Goal: Task Accomplishment & Management: Use online tool/utility

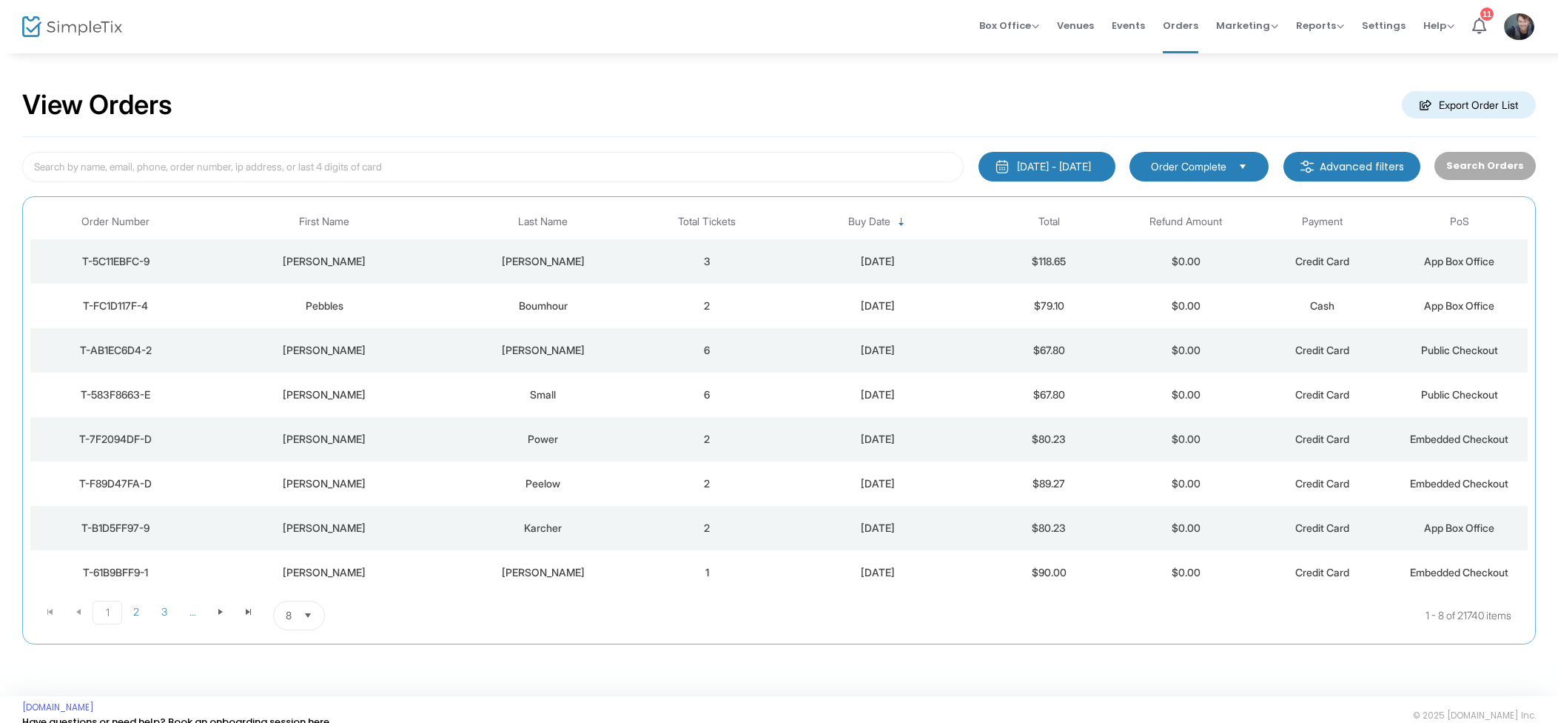
click at [813, 355] on div "[DATE]" at bounding box center [879, 350] width 198 height 15
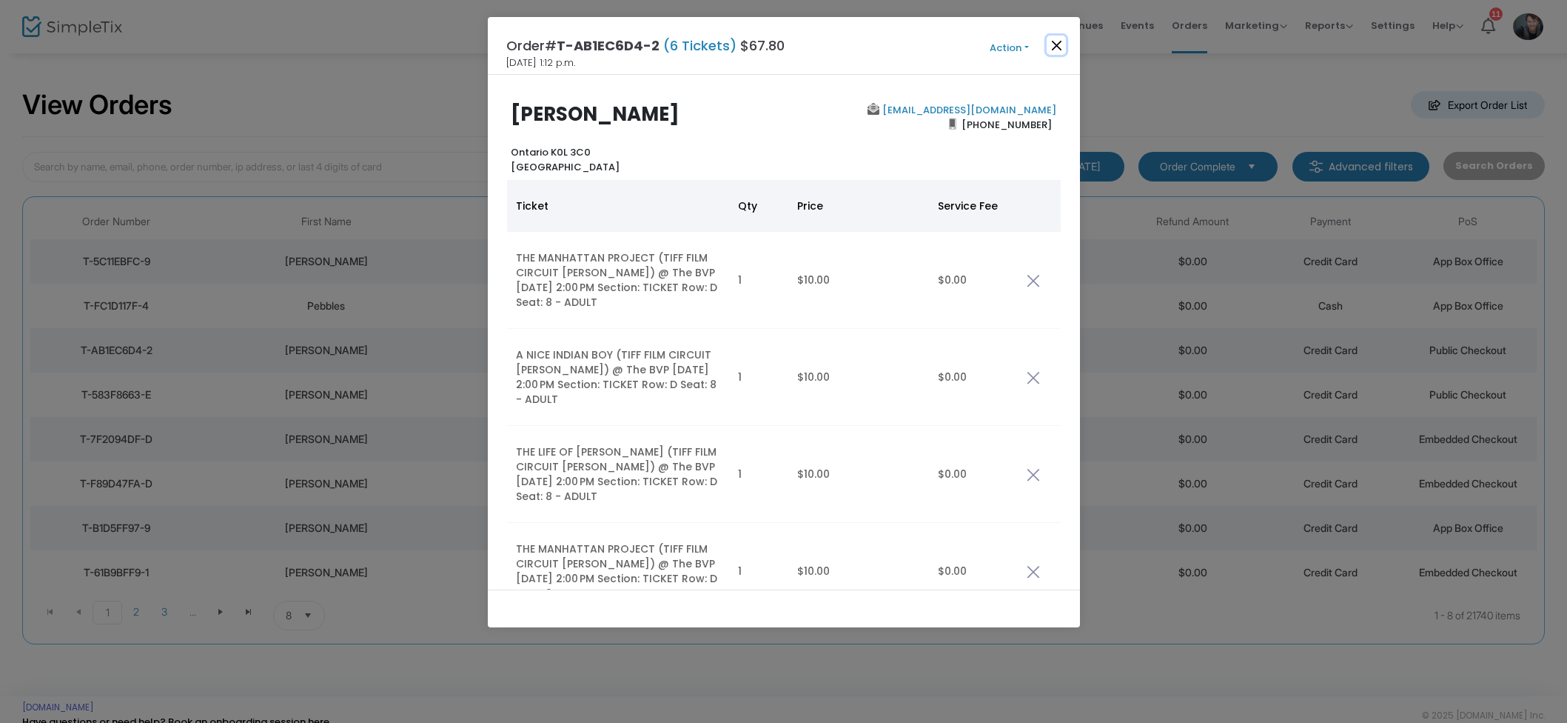
click at [1056, 50] on button "Close" at bounding box center [1056, 45] width 19 height 19
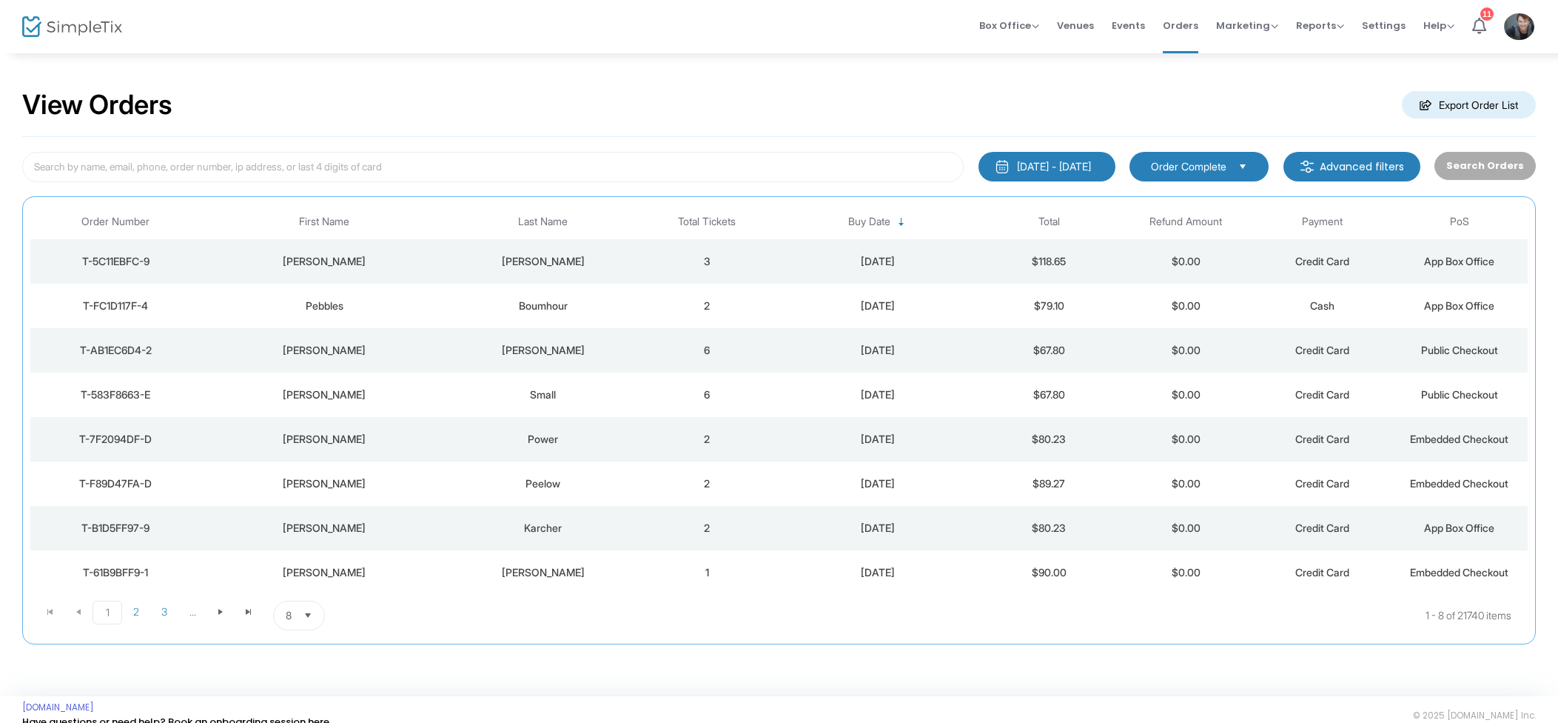
click at [623, 357] on div "[PERSON_NAME]" at bounding box center [543, 350] width 184 height 15
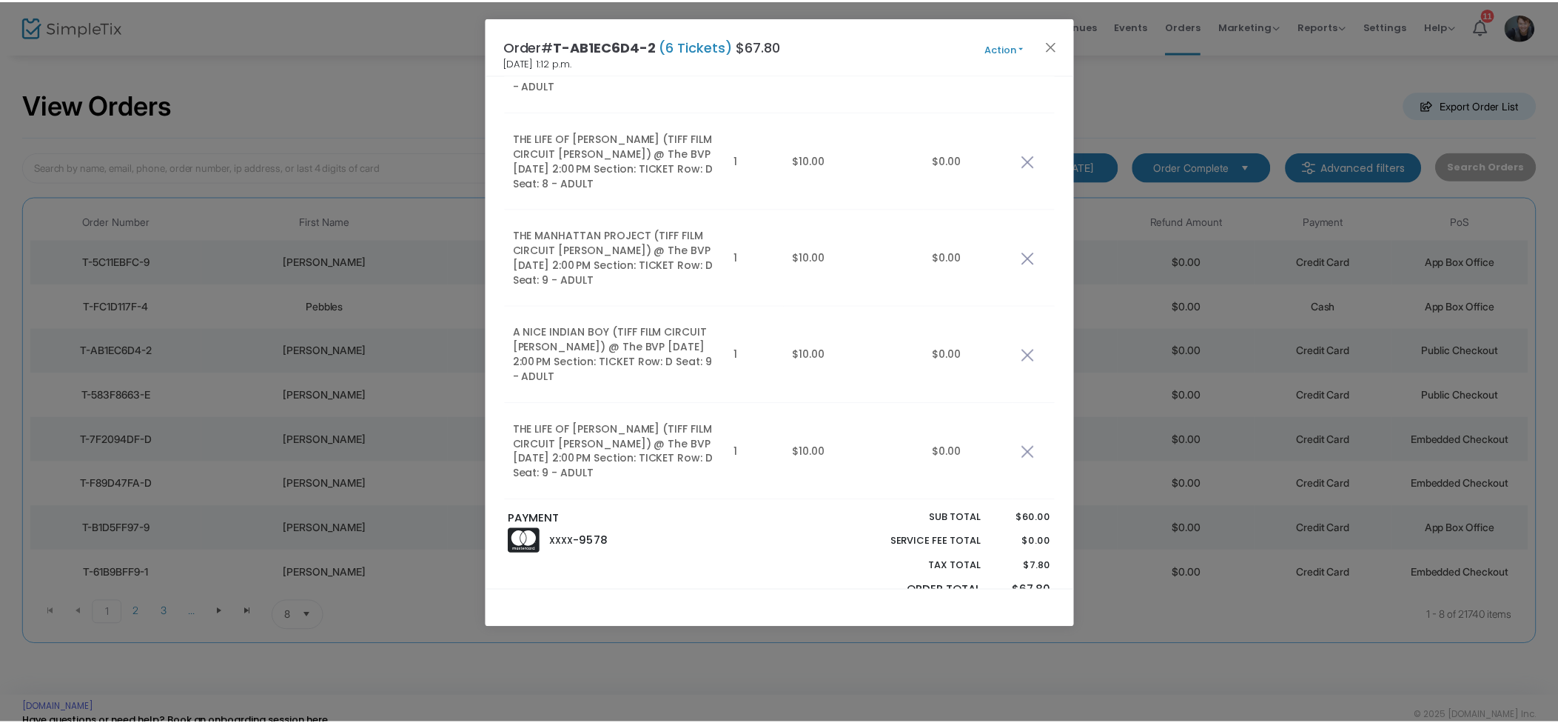
scroll to position [645, 0]
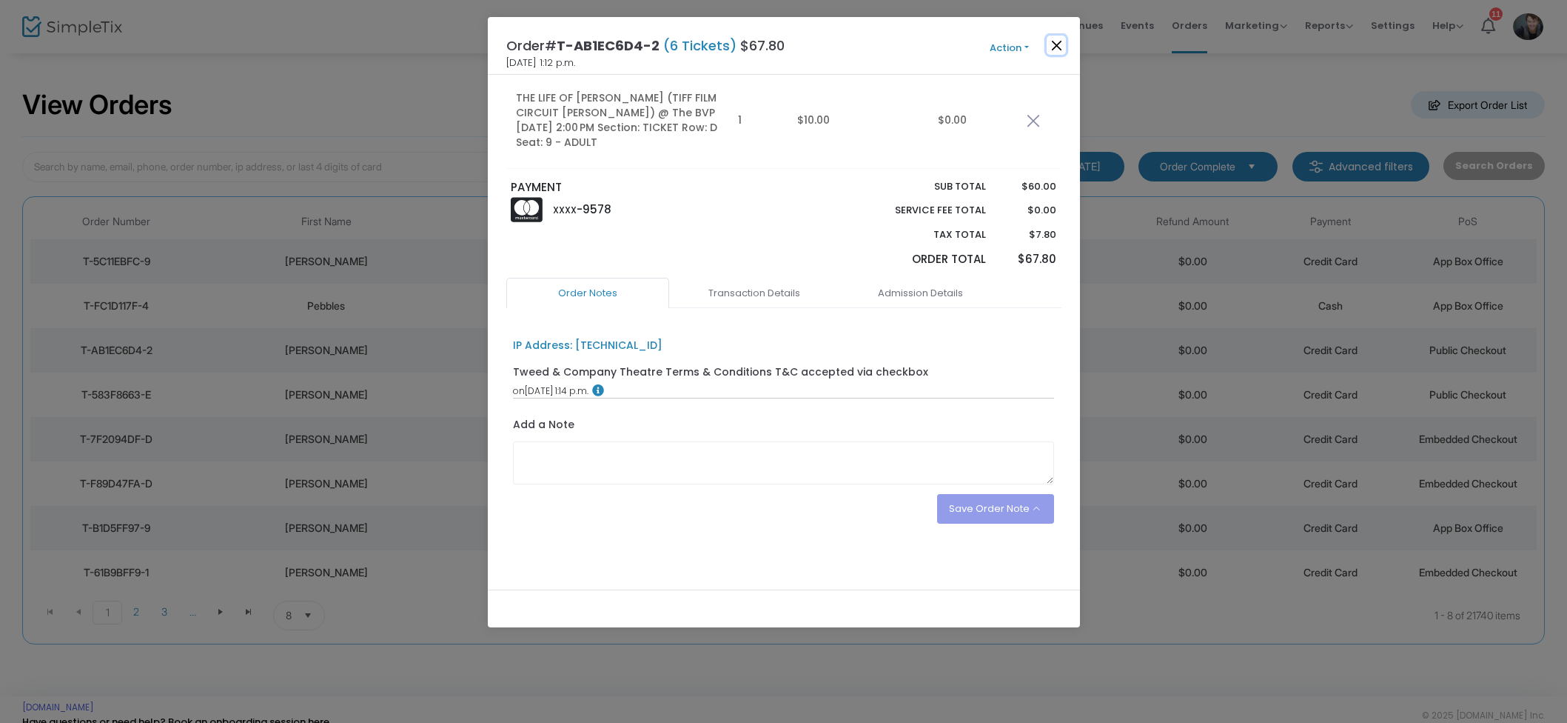
click at [1052, 42] on button "Close" at bounding box center [1056, 45] width 19 height 19
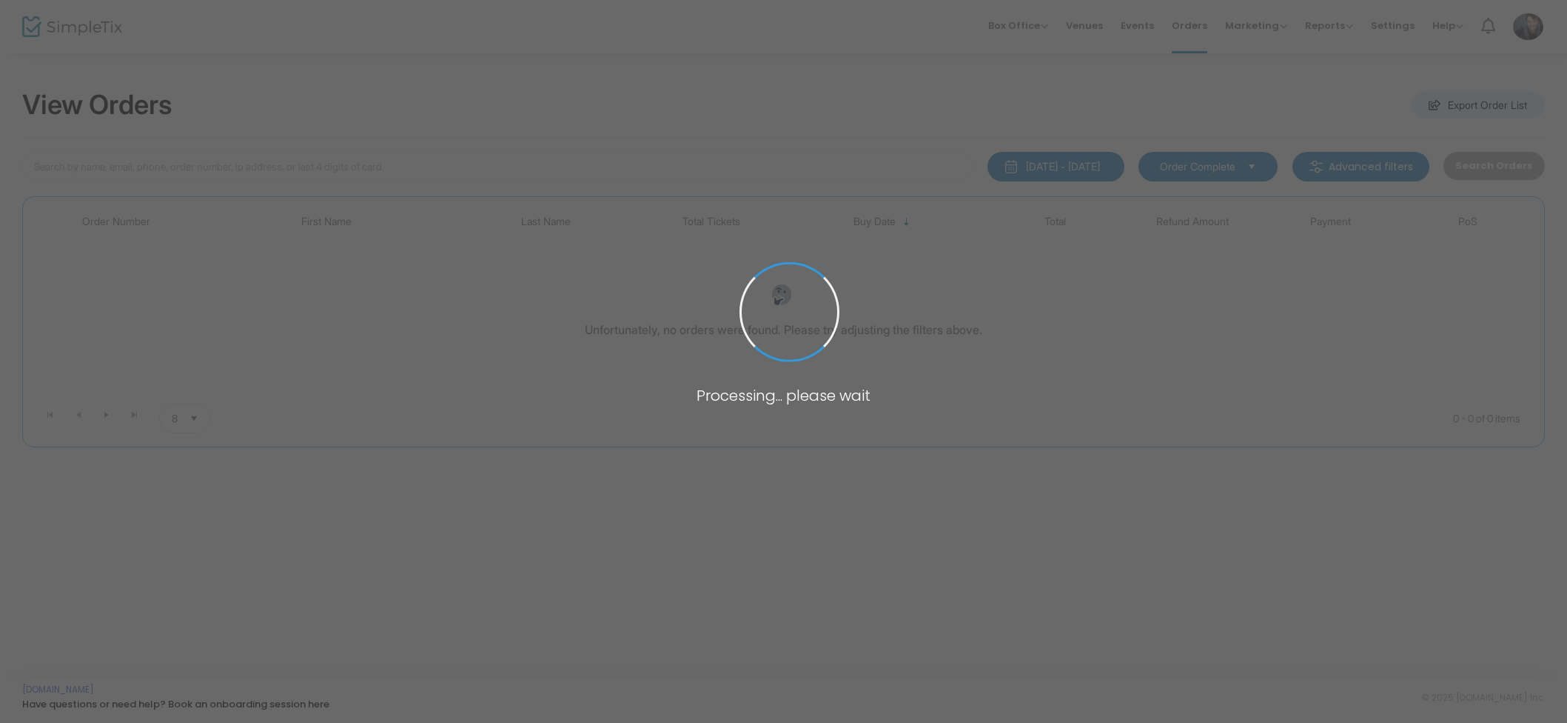
type input "Charlie Dingwall"
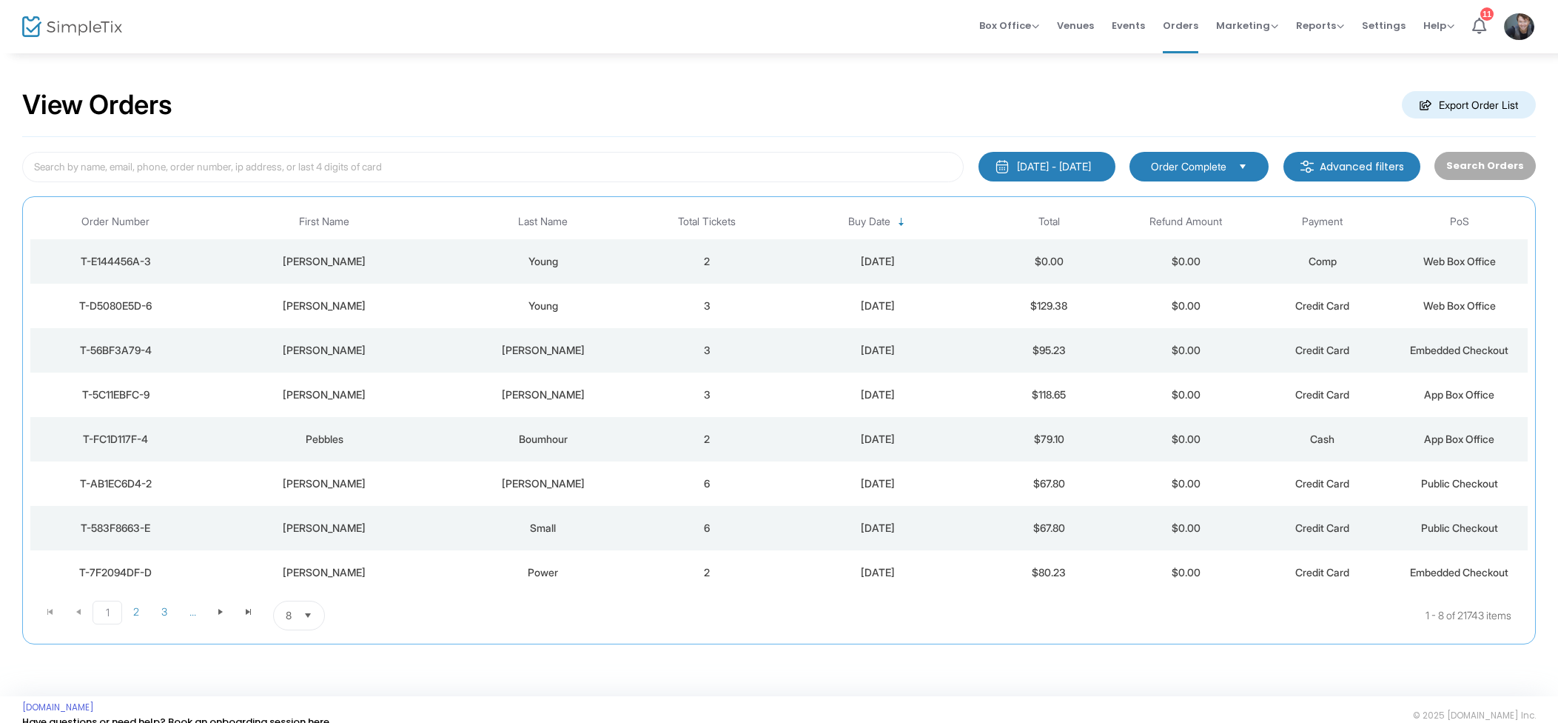
click at [1132, 23] on span "Events" at bounding box center [1128, 26] width 33 height 38
click at [1022, 16] on span "Box Office Sell Tickets Bookings Sell Season Pass" at bounding box center [1009, 26] width 60 height 38
click at [1022, 28] on span "Box Office" at bounding box center [1009, 26] width 60 height 14
click at [1036, 47] on li "Sell Tickets" at bounding box center [1032, 50] width 106 height 29
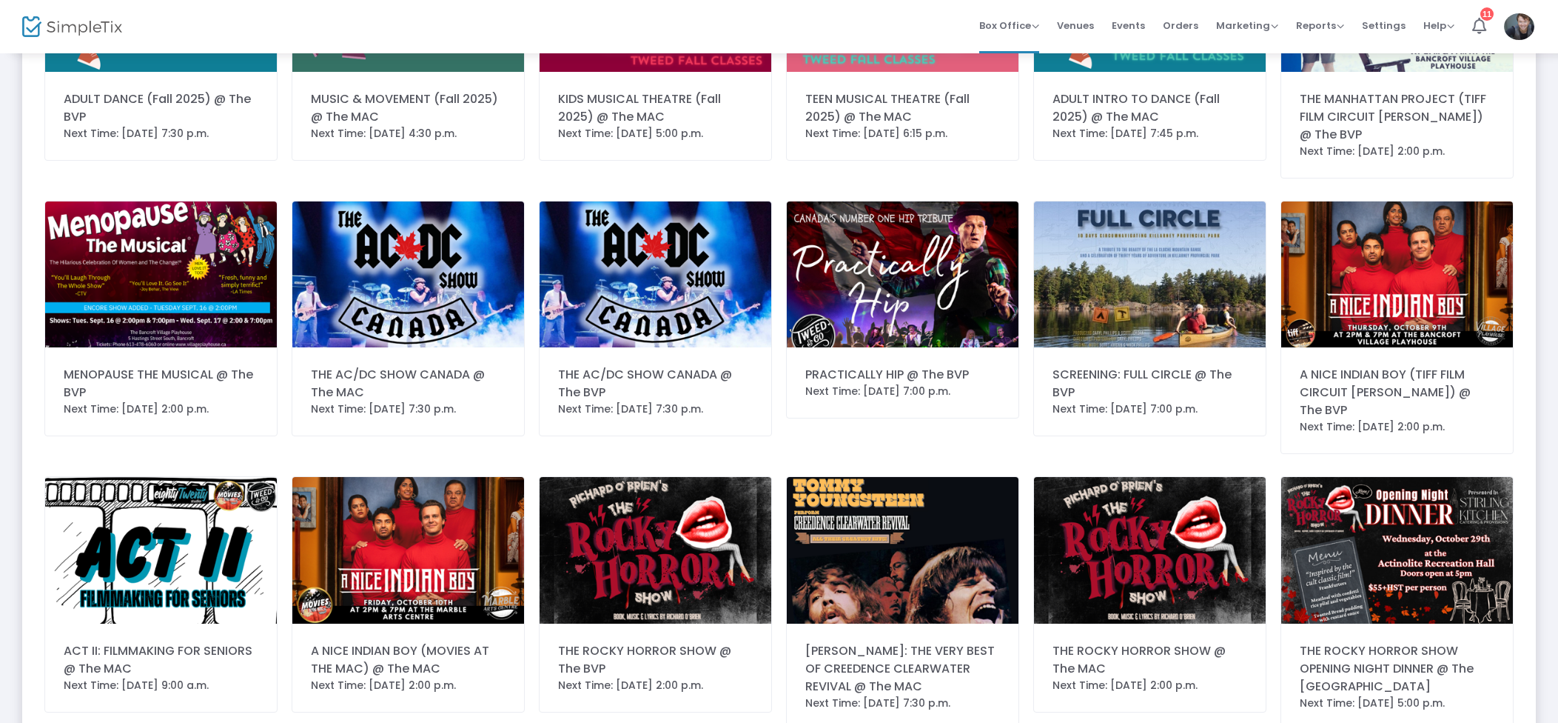
scroll to position [634, 0]
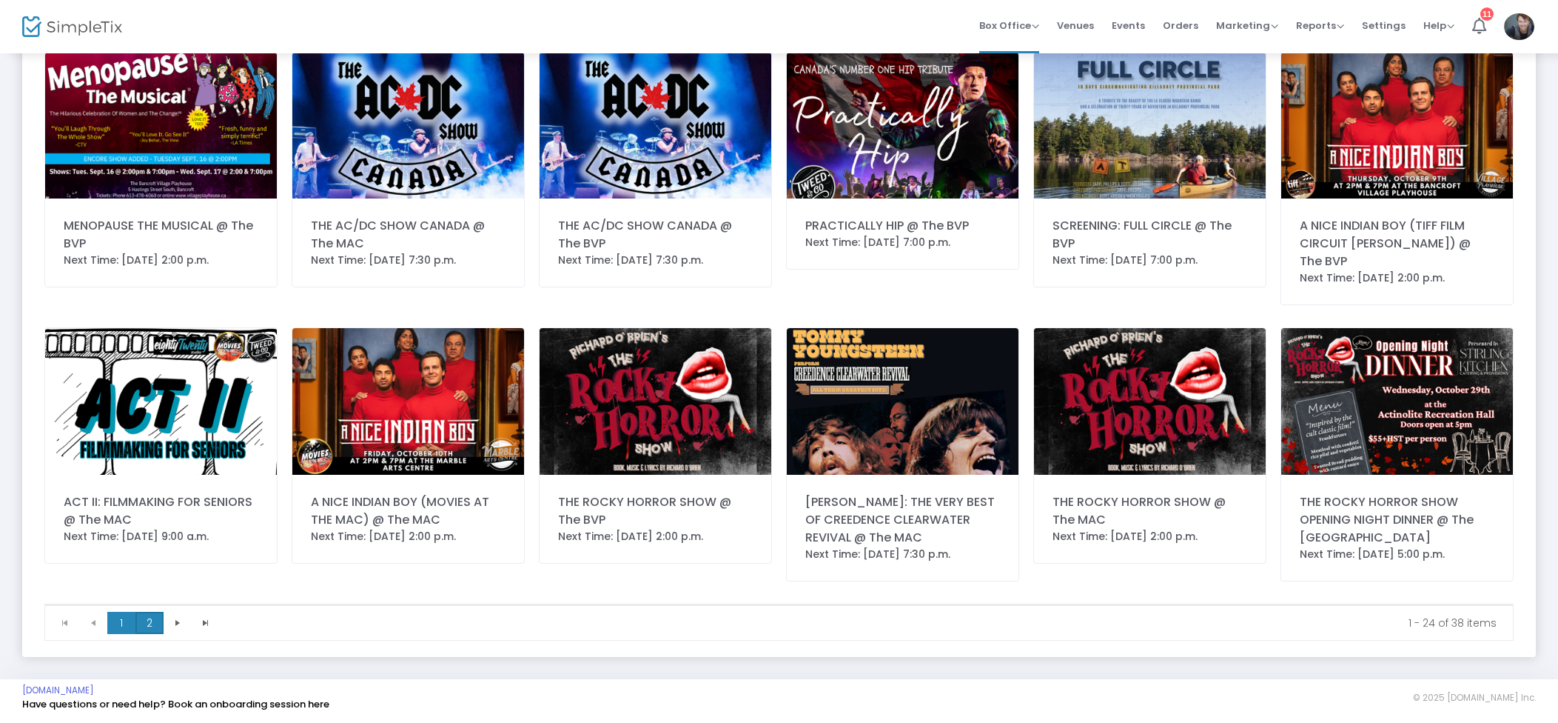
click at [157, 625] on span "2" at bounding box center [149, 622] width 28 height 22
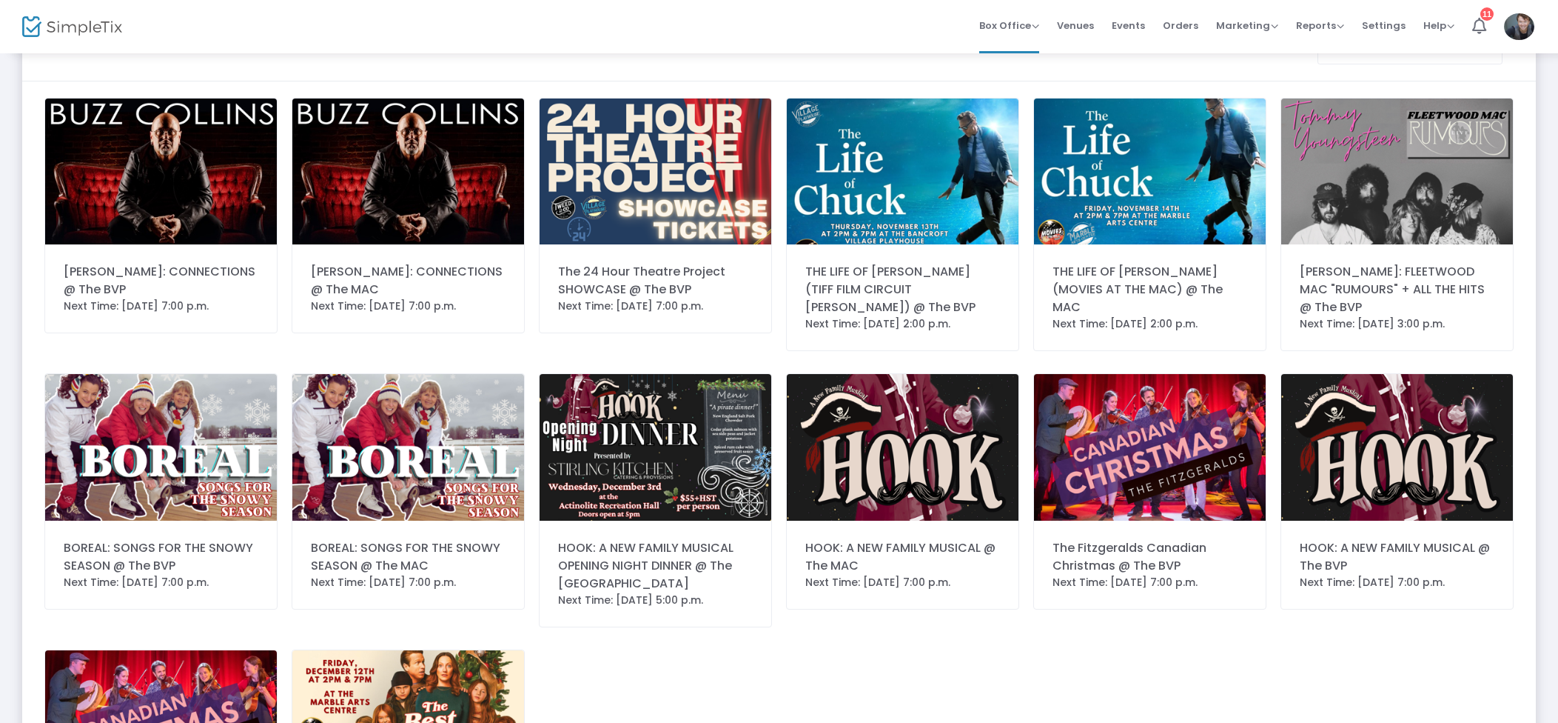
scroll to position [79, 0]
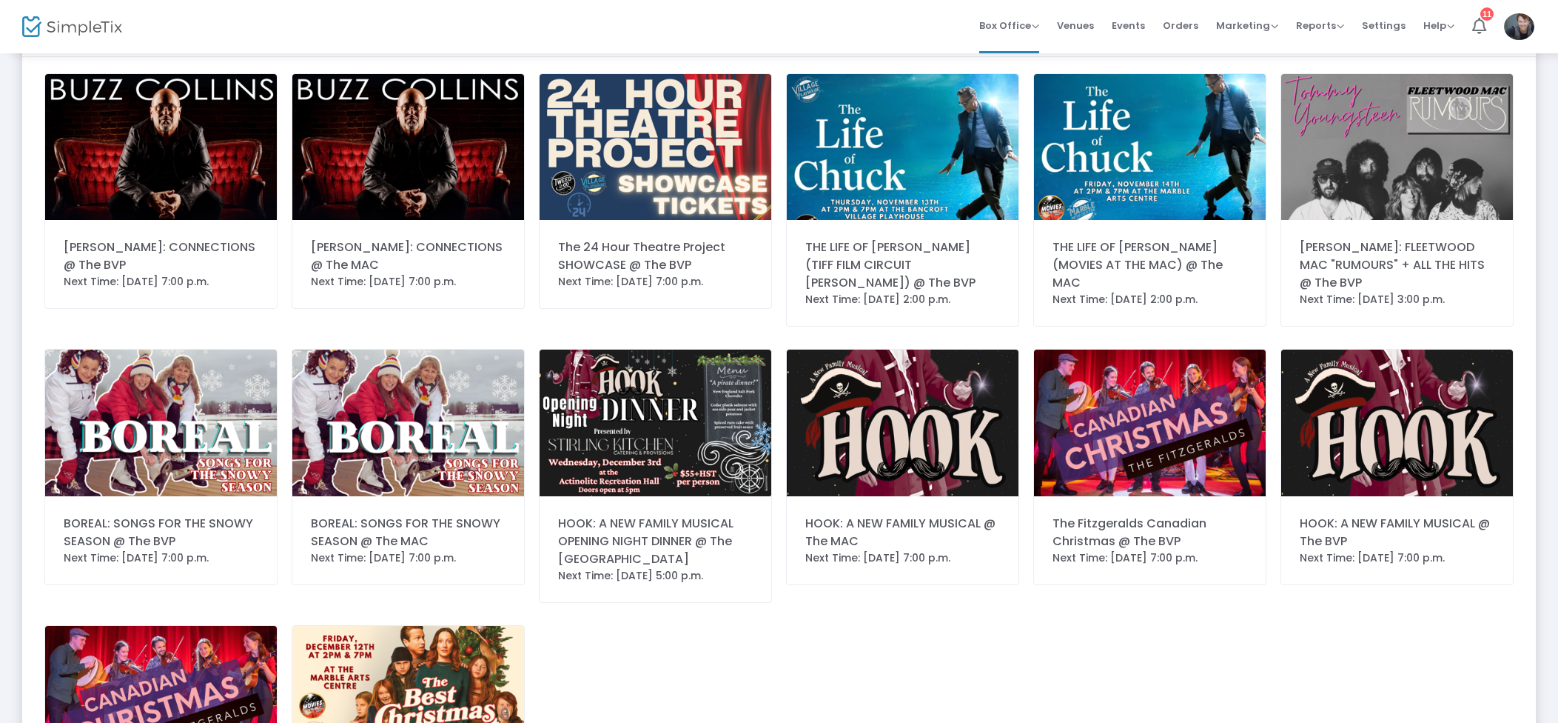
click at [903, 438] on img at bounding box center [903, 422] width 232 height 146
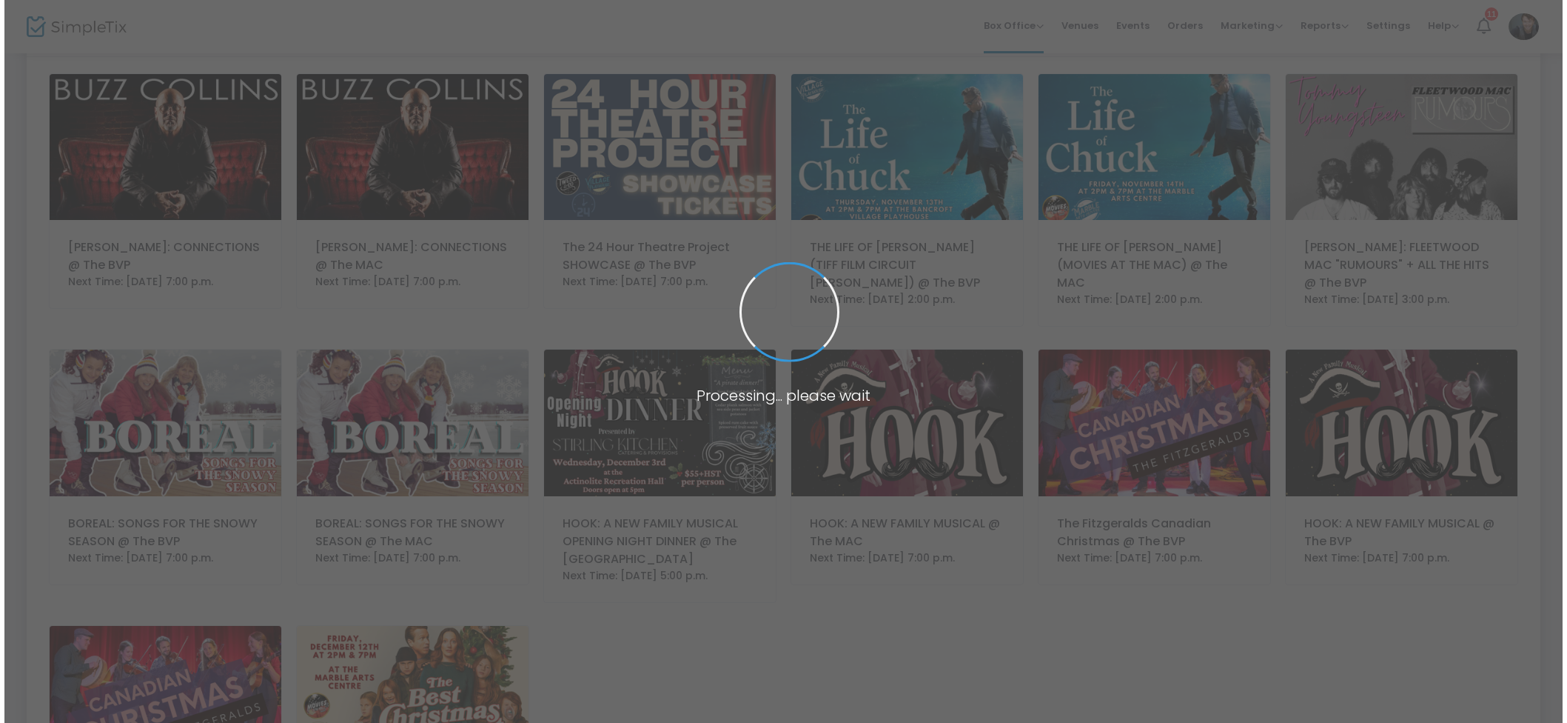
scroll to position [0, 0]
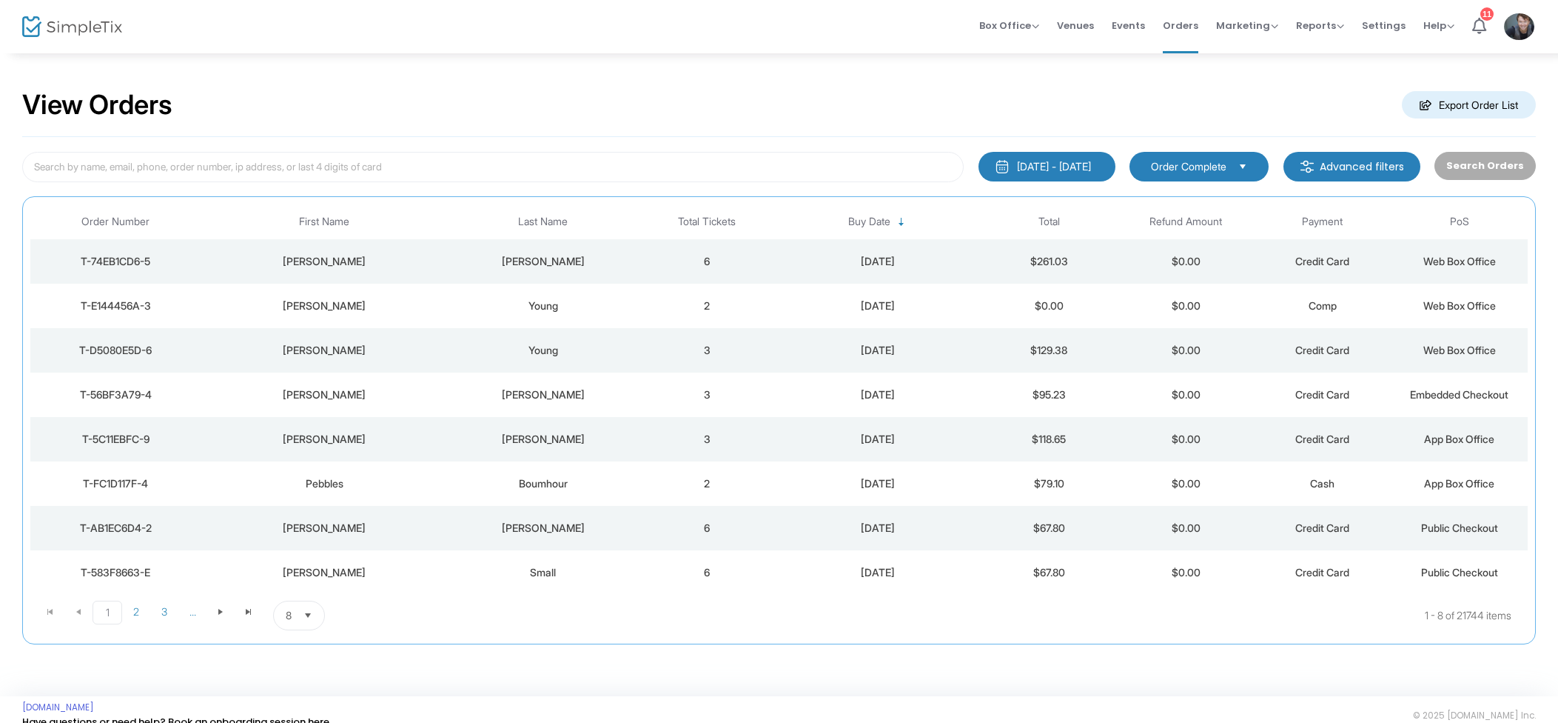
click at [734, 252] on td "6" at bounding box center [707, 261] width 137 height 44
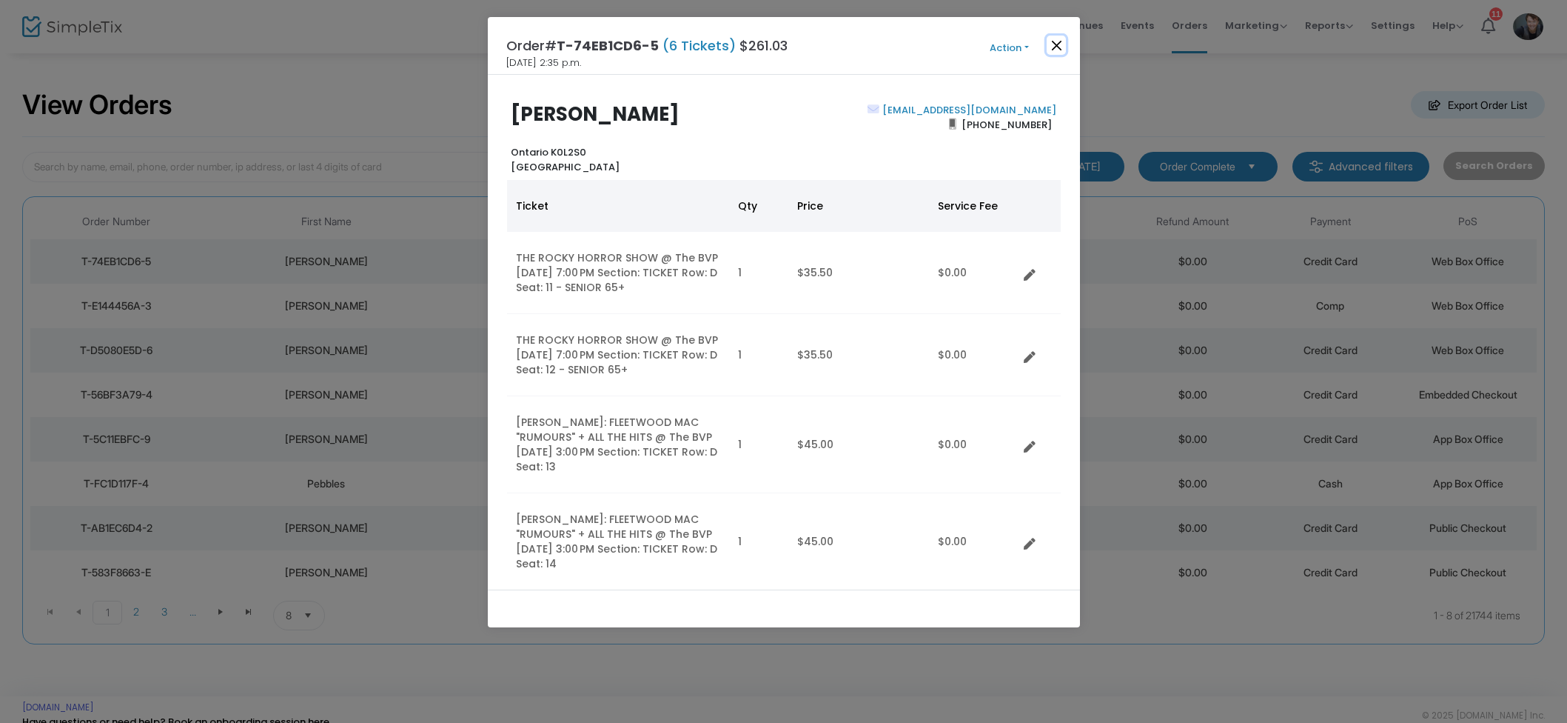
click at [1059, 44] on button "Close" at bounding box center [1056, 45] width 19 height 19
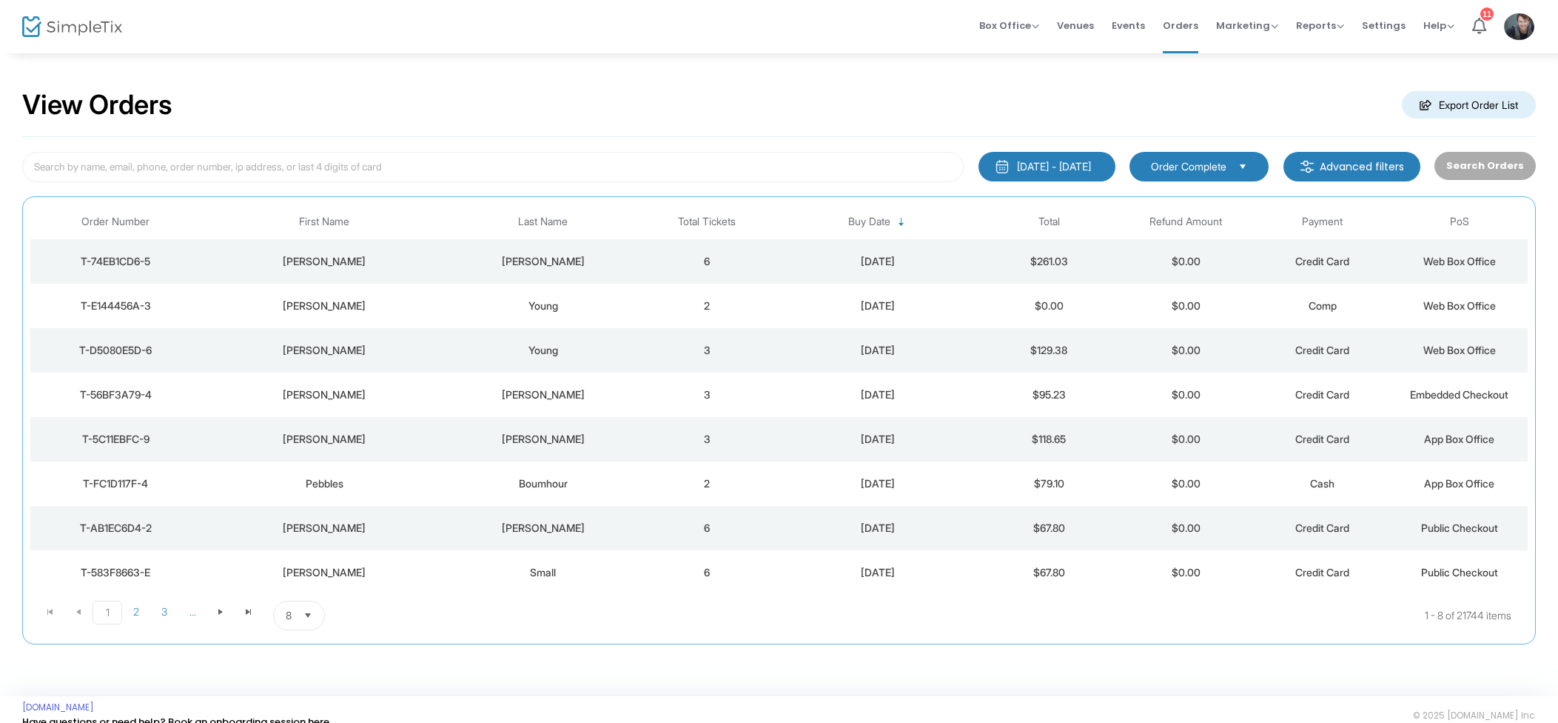
click at [1136, 24] on span "Events" at bounding box center [1128, 26] width 33 height 38
